Goal: Task Accomplishment & Management: Use online tool/utility

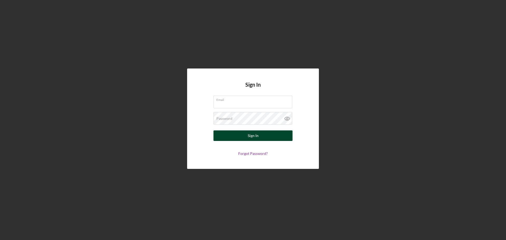
type input "[EMAIL_ADDRESS][DOMAIN_NAME]"
click at [259, 136] on button "Sign In" at bounding box center [253, 136] width 79 height 11
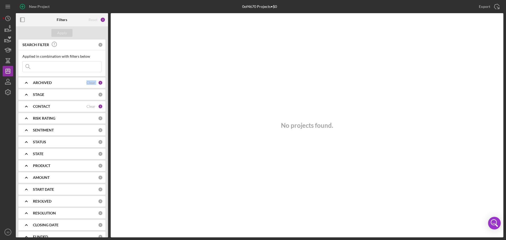
drag, startPoint x: 108, startPoint y: 51, endPoint x: 103, endPoint y: 106, distance: 55.4
click at [108, 98] on div "Filters Reset 2 Apply SEARCH FILTER 0 Applied in combination with filters below…" at bounding box center [260, 125] width 488 height 224
click at [40, 65] on input at bounding box center [62, 66] width 79 height 11
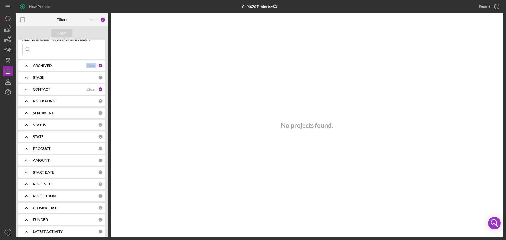
scroll to position [21, 0]
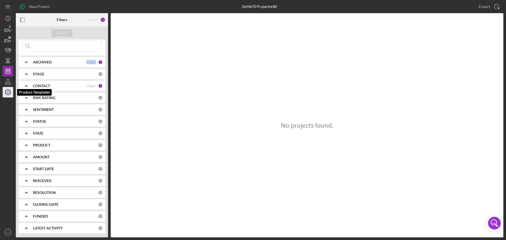
click at [6, 91] on icon "button" at bounding box center [7, 92] width 13 height 13
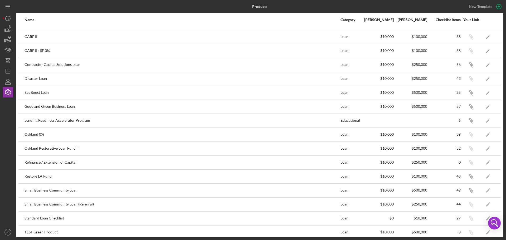
scroll to position [15, 0]
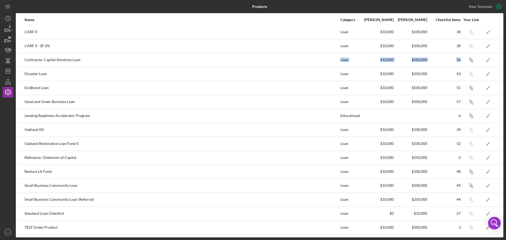
drag, startPoint x: 79, startPoint y: 58, endPoint x: 497, endPoint y: 64, distance: 417.7
click at [497, 64] on tr "Contractor Capital Solutions Loan Loan $10,000 $250,000 56 Icon/Link Icon/Edit" at bounding box center [259, 60] width 483 height 14
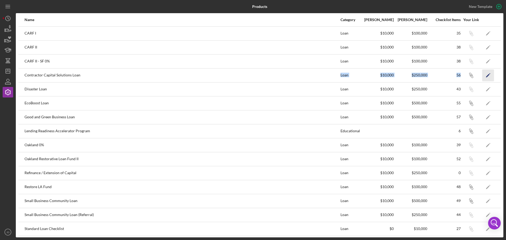
click at [483, 78] on icon "Icon/Edit" at bounding box center [489, 75] width 12 height 12
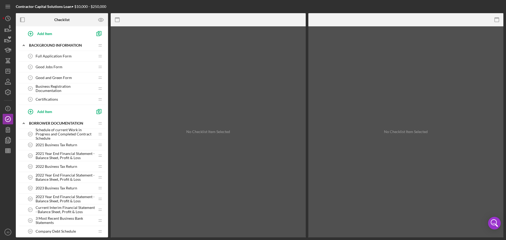
scroll to position [79, 0]
click at [7, 129] on icon "button" at bounding box center [7, 129] width 13 height 13
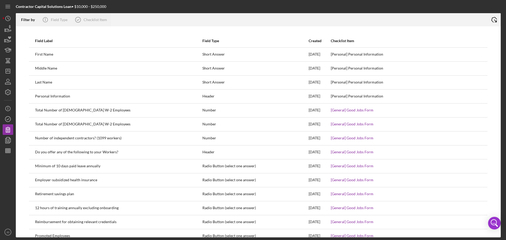
click at [495, 19] on icon "Icon/Export" at bounding box center [494, 19] width 13 height 13
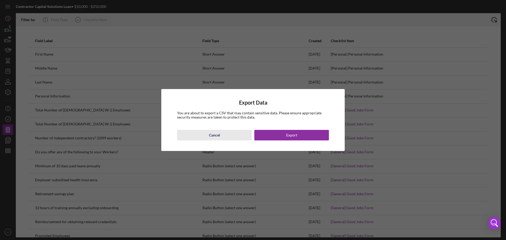
click at [221, 134] on button "Cancel" at bounding box center [214, 135] width 75 height 11
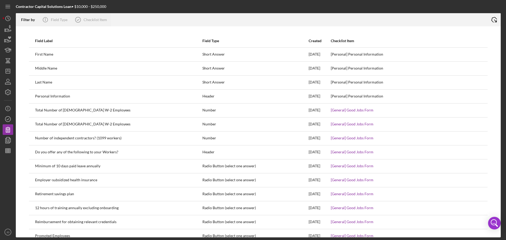
click at [23, 21] on div "Filter by" at bounding box center [30, 20] width 18 height 4
click at [57, 19] on div "Field Type" at bounding box center [59, 20] width 17 height 4
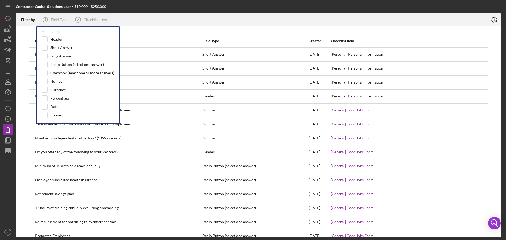
click at [42, 28] on div "All None Header Short Answer Long Answer Radio Button (select one answer) Check…" at bounding box center [78, 75] width 84 height 98
click at [45, 34] on div "All None Header Short Answer Long Answer Radio Button (select one answer) Check…" at bounding box center [78, 75] width 84 height 98
click at [44, 33] on div "All" at bounding box center [44, 32] width 5 height 4
checkbox input "true"
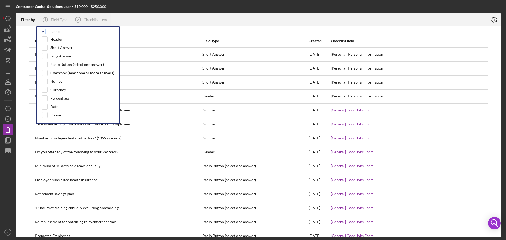
checkbox input "true"
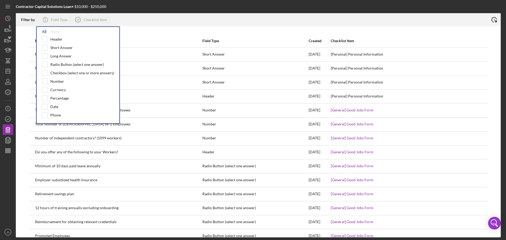
checkbox input "true"
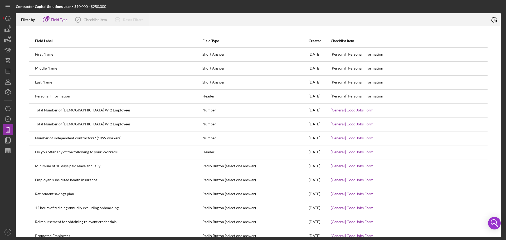
drag, startPoint x: 125, startPoint y: 28, endPoint x: 114, endPoint y: 26, distance: 11.0
click at [124, 28] on div "Field Label Field Type Created Checklist Item First Name Short Answer [DATE] [P…" at bounding box center [258, 131] width 485 height 211
click at [98, 22] on div "Checklist Item" at bounding box center [95, 20] width 23 height 4
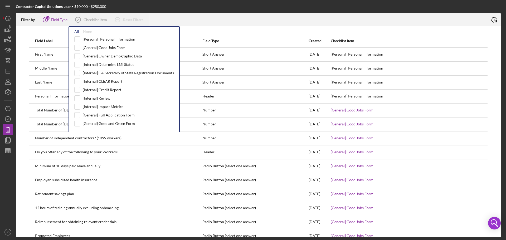
click at [76, 32] on div "All" at bounding box center [76, 32] width 5 height 4
checkbox input "true"
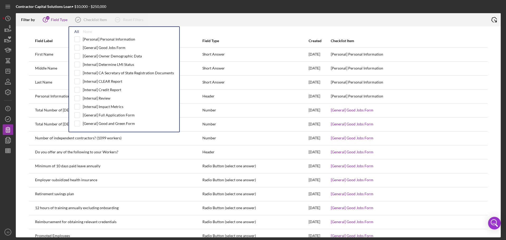
checkbox input "true"
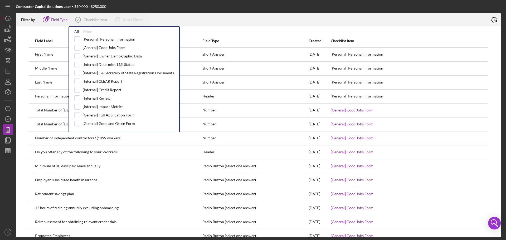
checkbox input "true"
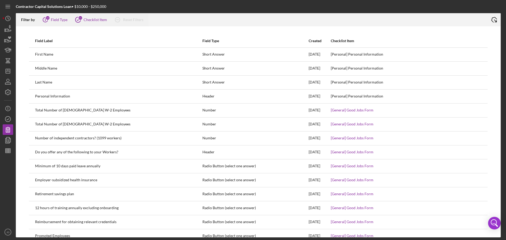
click at [217, 31] on div at bounding box center [258, 31] width 480 height 5
click at [497, 21] on polyline at bounding box center [496, 21] width 3 height 3
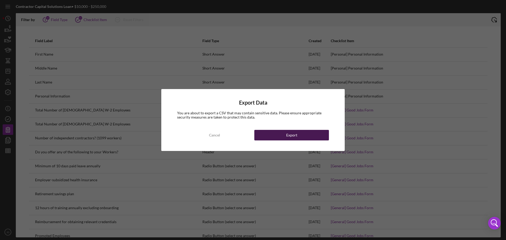
click at [282, 136] on button "Export" at bounding box center [291, 135] width 75 height 11
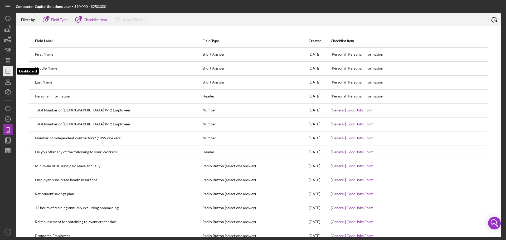
click at [10, 71] on line "button" at bounding box center [8, 71] width 4 height 0
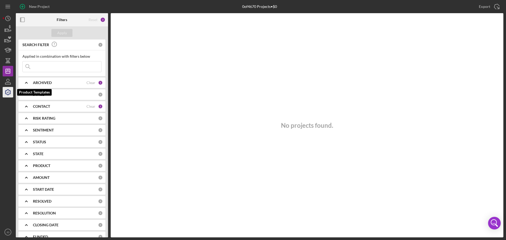
click at [6, 91] on icon "button" at bounding box center [7, 92] width 13 height 13
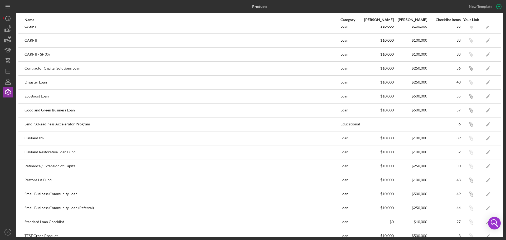
scroll to position [15, 0]
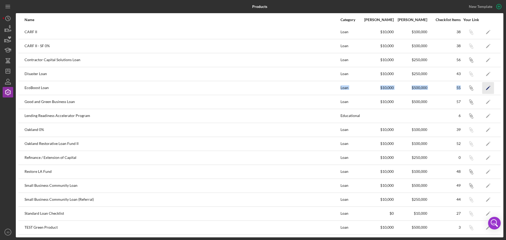
drag, startPoint x: 78, startPoint y: 88, endPoint x: 479, endPoint y: 89, distance: 400.3
click at [479, 89] on tr "EcoBoost Loan Loan $10,000 $500,000 55 Icon/Link Icon/Edit" at bounding box center [259, 88] width 483 height 14
click at [485, 89] on icon "Icon/Edit" at bounding box center [489, 88] width 12 height 12
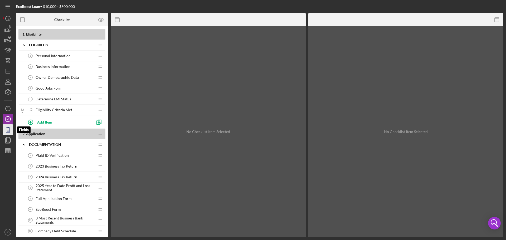
click at [8, 132] on icon "button" at bounding box center [8, 129] width 4 height 5
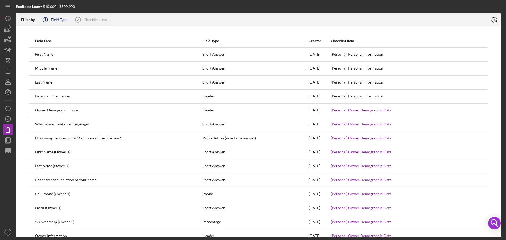
drag, startPoint x: 25, startPoint y: 20, endPoint x: 52, endPoint y: 19, distance: 27.4
click at [30, 20] on div "Filter by" at bounding box center [30, 20] width 18 height 4
click at [56, 20] on div "Field Type" at bounding box center [59, 20] width 17 height 4
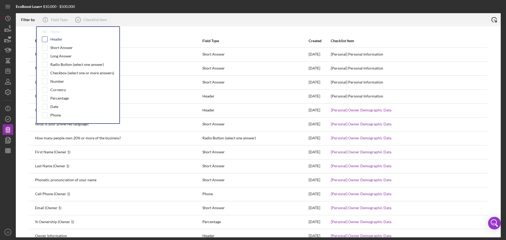
click at [46, 39] on input "checkbox" at bounding box center [44, 39] width 5 height 5
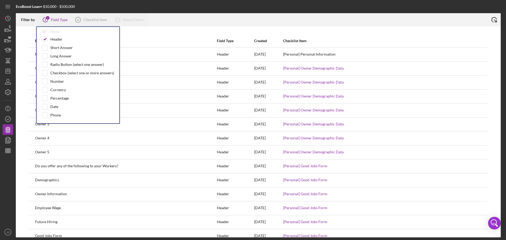
drag, startPoint x: 52, startPoint y: 33, endPoint x: 49, endPoint y: 33, distance: 3.4
click at [52, 33] on div "None" at bounding box center [55, 32] width 9 height 4
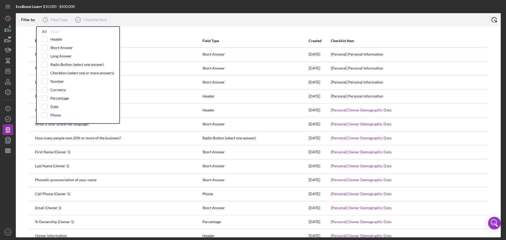
click at [44, 32] on div "All" at bounding box center [44, 32] width 5 height 4
checkbox input "true"
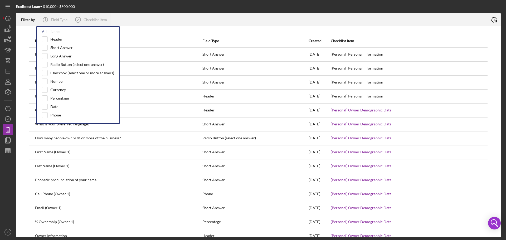
checkbox input "true"
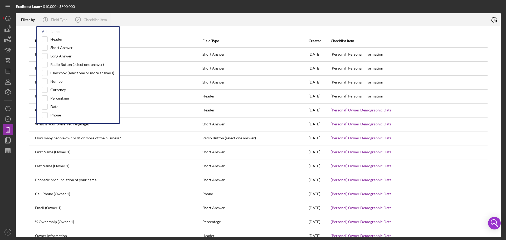
checkbox input "true"
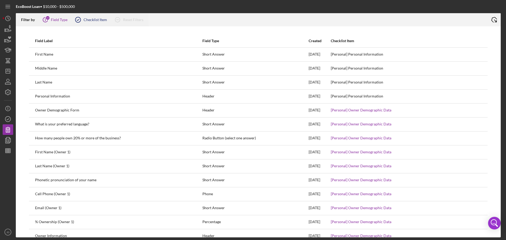
click at [91, 22] on div "Checklist Item" at bounding box center [95, 20] width 23 height 4
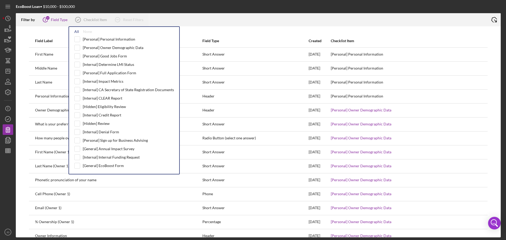
click at [75, 32] on div "All" at bounding box center [76, 32] width 5 height 4
checkbox input "true"
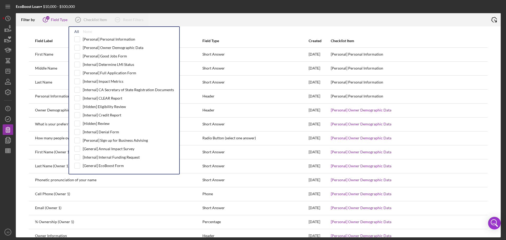
checkbox input "true"
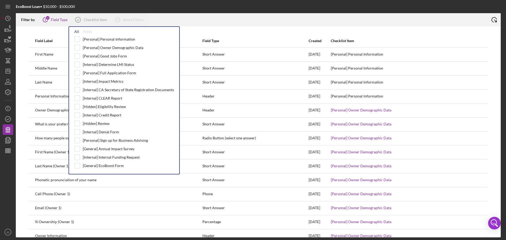
checkbox input "true"
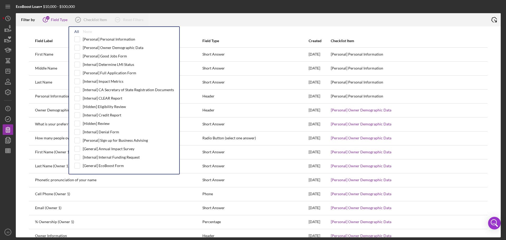
checkbox input "true"
click at [267, 24] on div at bounding box center [318, 19] width 339 height 13
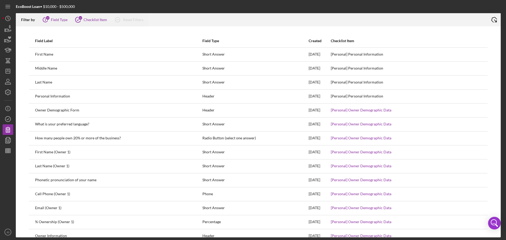
click at [495, 20] on line at bounding box center [496, 21] width 2 height 2
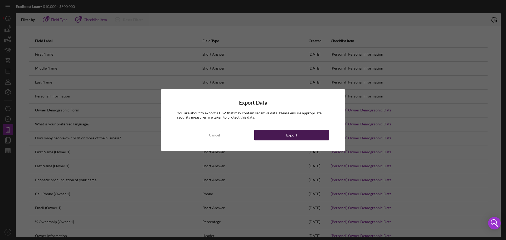
click at [317, 134] on button "Export" at bounding box center [291, 135] width 75 height 11
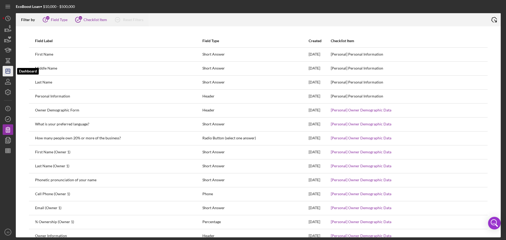
click at [9, 73] on polygon "button" at bounding box center [8, 71] width 4 height 4
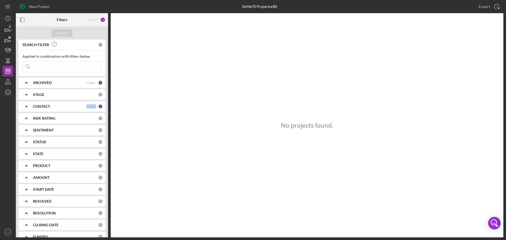
drag, startPoint x: 108, startPoint y: 99, endPoint x: 103, endPoint y: 151, distance: 52.3
click at [105, 150] on div "Filters Reset 2 Apply SEARCH FILTER 0 Applied in combination with filters below…" at bounding box center [260, 125] width 488 height 224
click at [6, 91] on icon "button" at bounding box center [7, 92] width 5 height 5
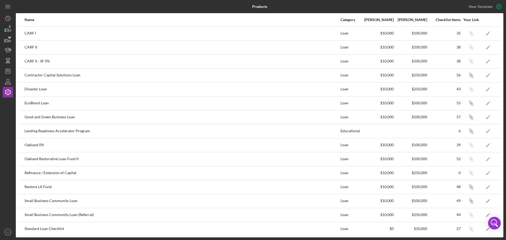
click at [6, 107] on div at bounding box center [8, 162] width 11 height 129
